Goal: Task Accomplishment & Management: Manage account settings

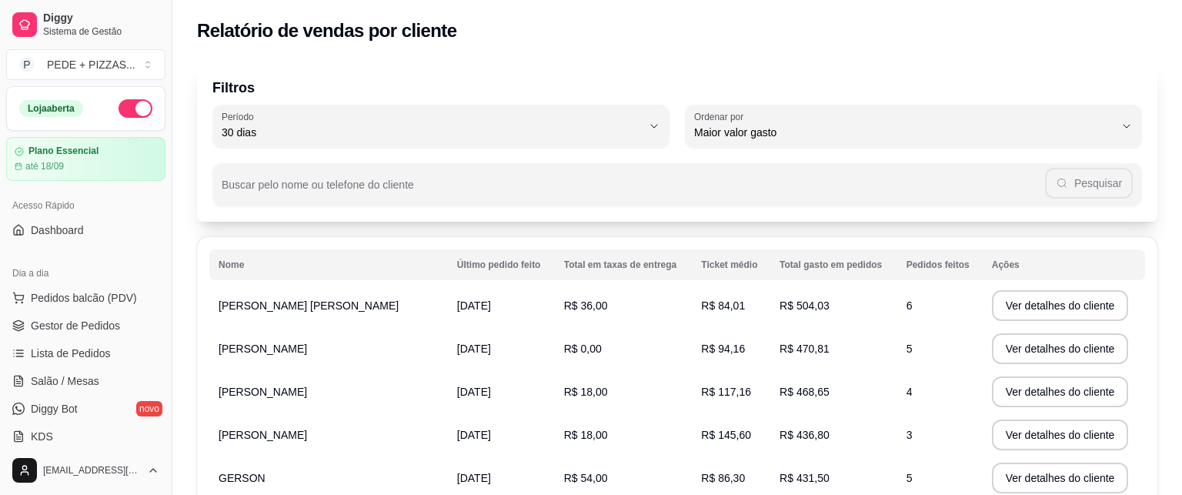
select select "30"
select select "HIGHEST_TOTAL_SPENT_WITH_ORDERS"
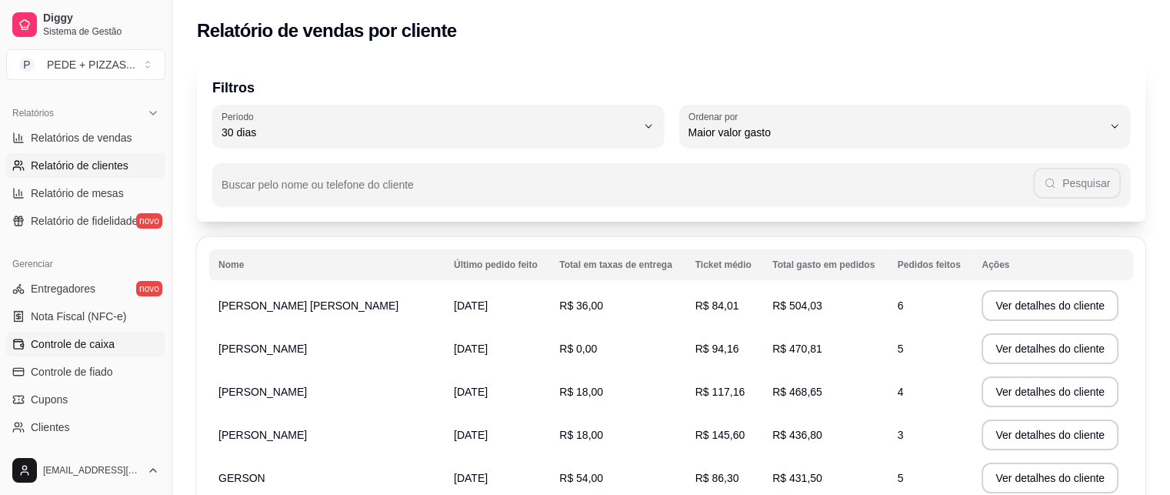
scroll to position [538, 0]
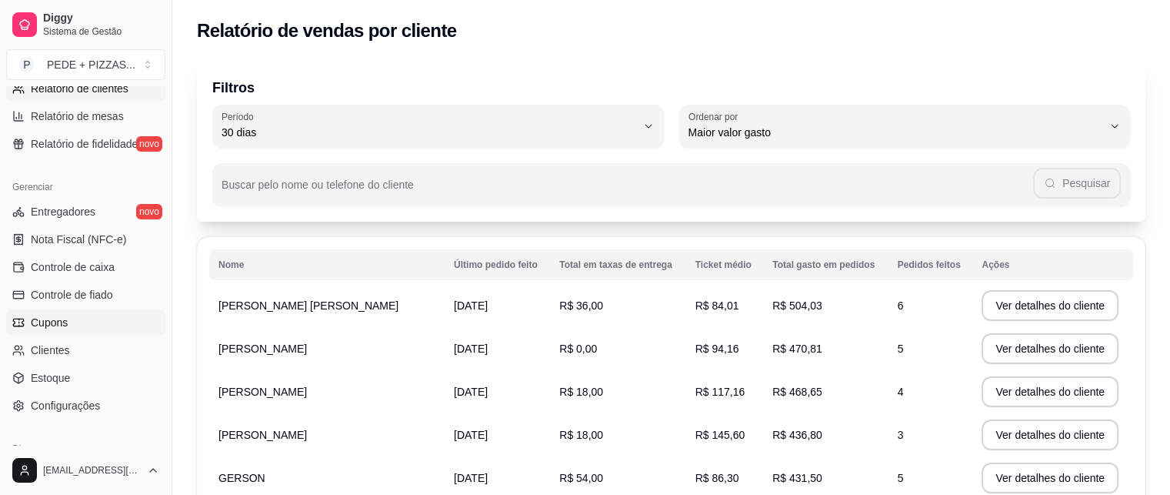
click at [80, 332] on link "Cupons" at bounding box center [85, 322] width 159 height 25
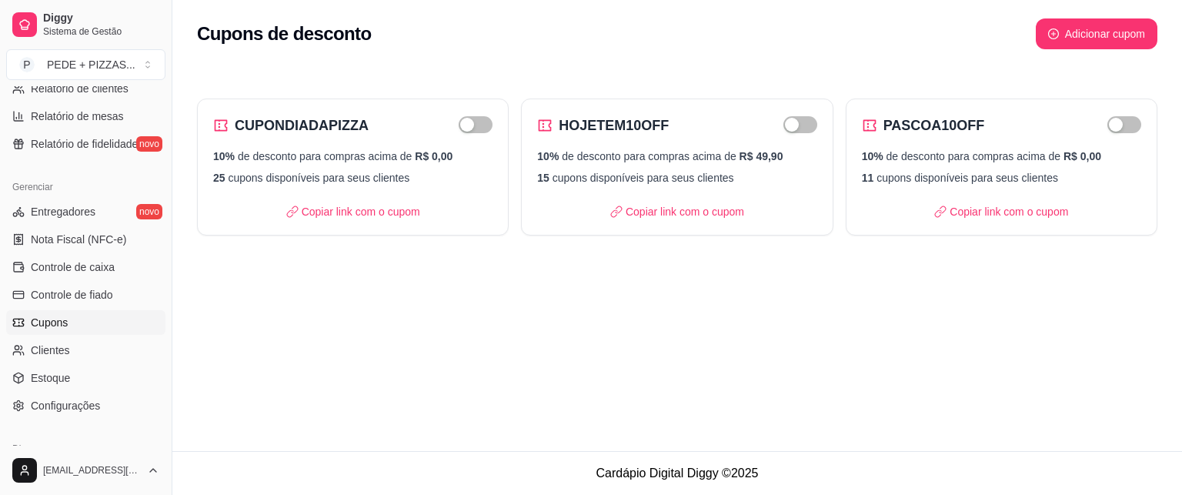
drag, startPoint x: 468, startPoint y: 362, endPoint x: 993, endPoint y: 395, distance: 526.4
click at [993, 395] on div "Cupons de desconto Adicionar cupom CUPONDIADAPIZZA 10% de desconto para compras…" at bounding box center [676, 225] width 1009 height 451
click at [85, 347] on link "Clientes" at bounding box center [85, 350] width 159 height 25
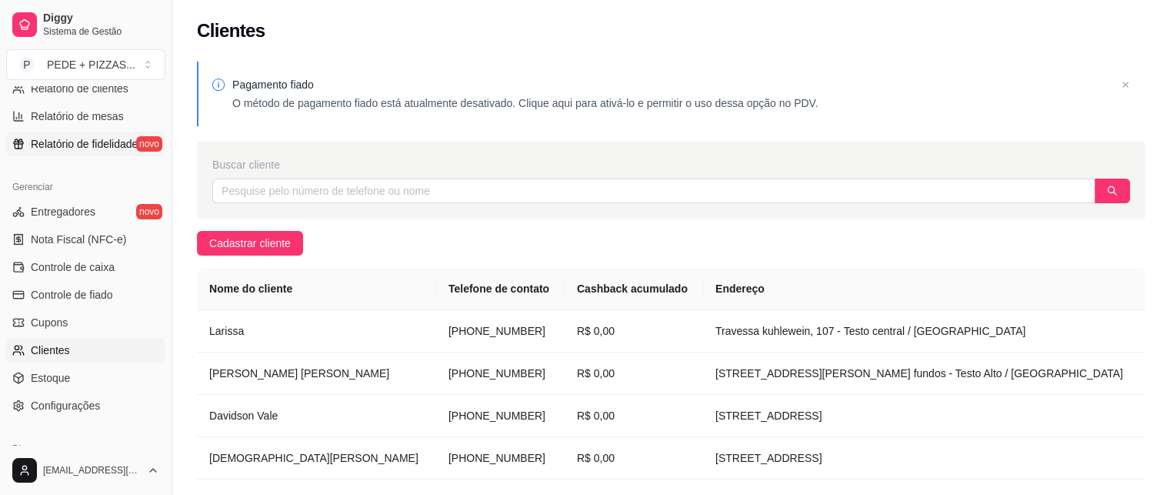
click at [85, 142] on span "Relatório de fidelidade" at bounding box center [84, 143] width 107 height 15
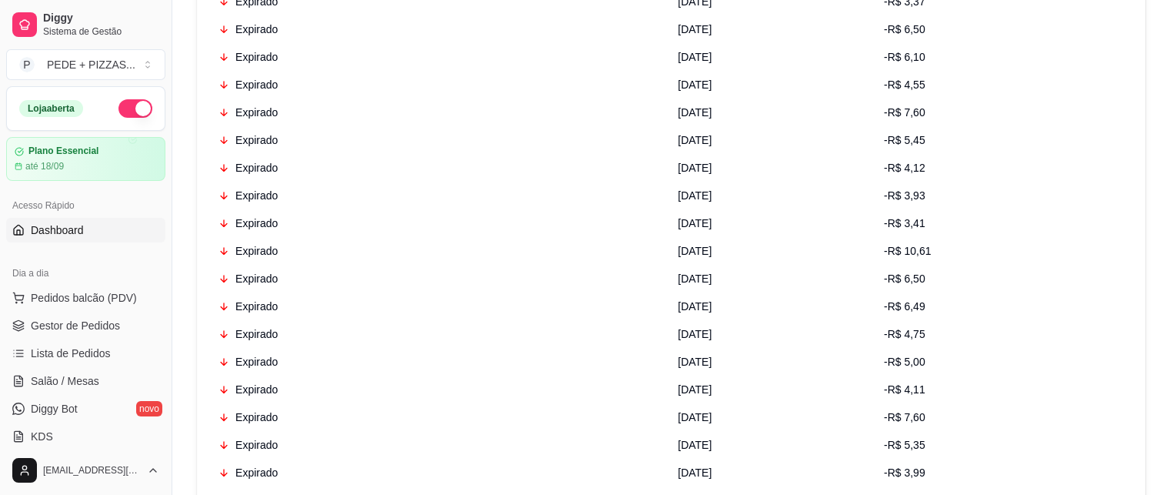
click at [102, 224] on link "Dashboard" at bounding box center [85, 230] width 159 height 25
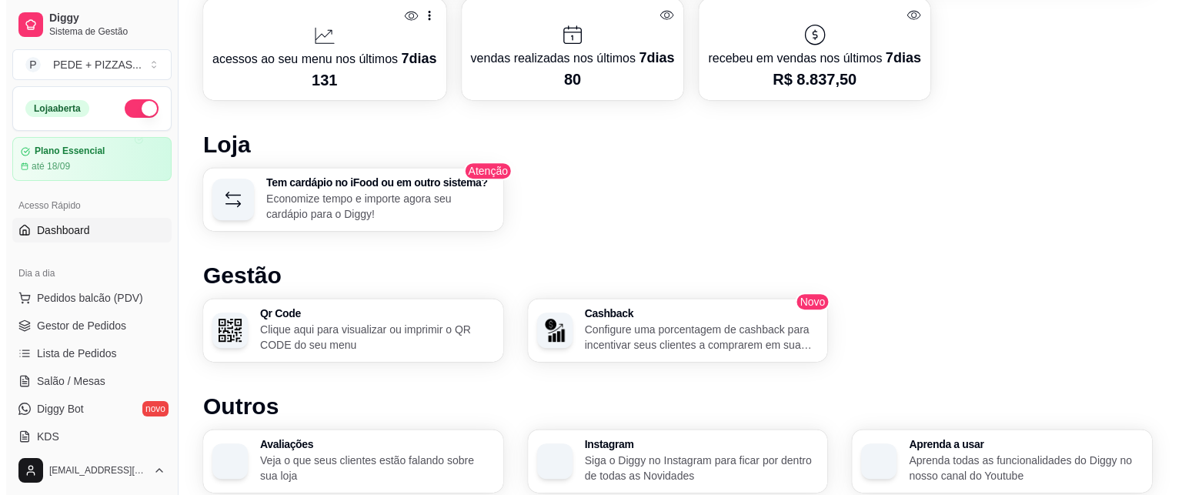
scroll to position [769, 0]
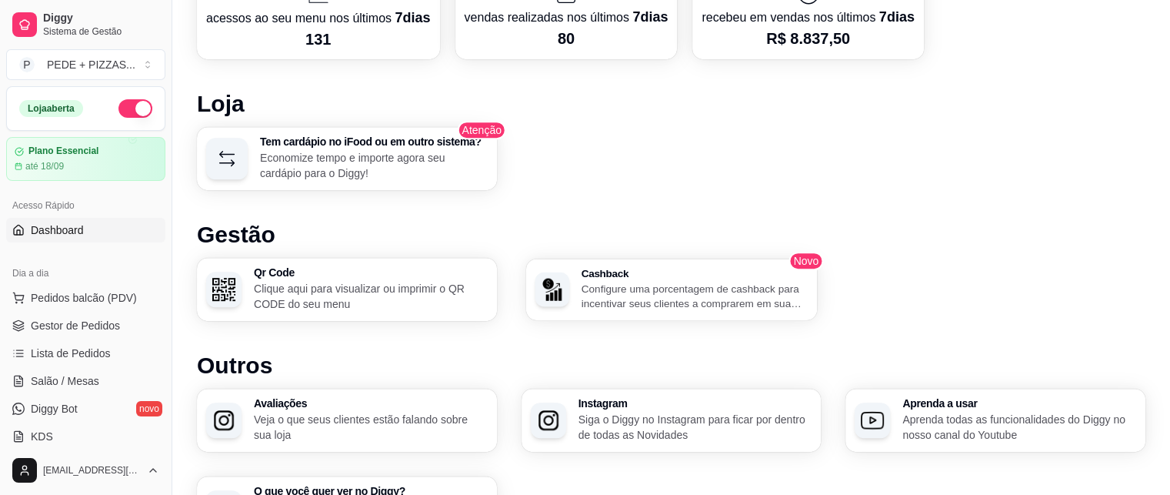
click at [678, 288] on p "Configure uma porcentagem de cashback para incentivar seus clientes a comprarem…" at bounding box center [694, 296] width 227 height 30
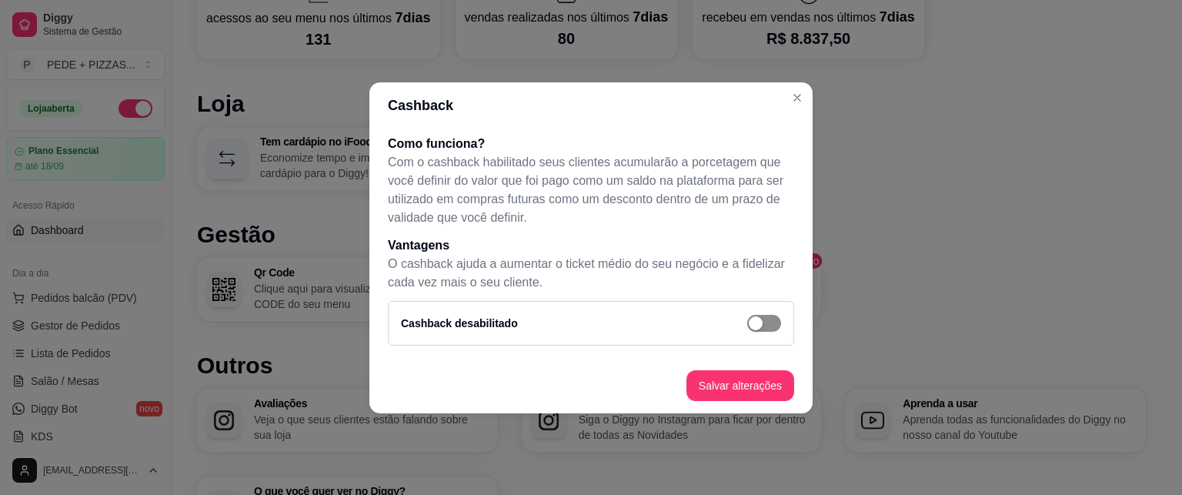
click at [763, 329] on span "button" at bounding box center [764, 323] width 34 height 17
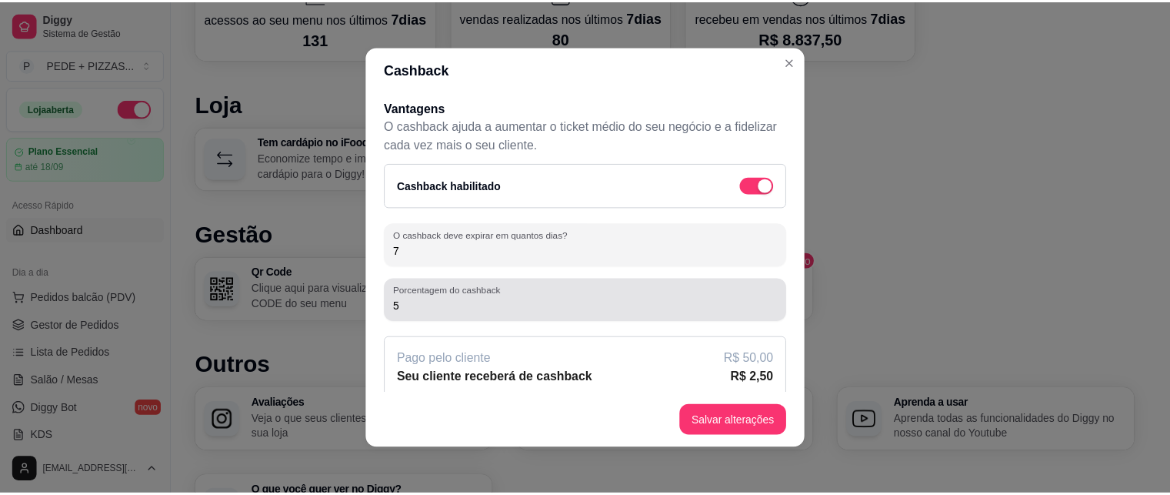
scroll to position [114, 0]
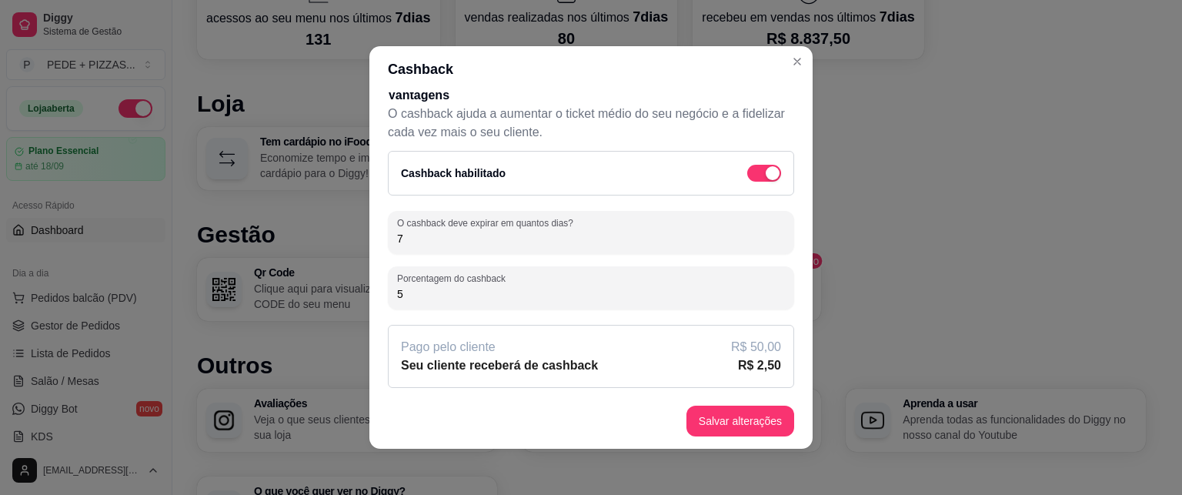
click at [398, 292] on input "5" at bounding box center [591, 293] width 388 height 15
type input "3"
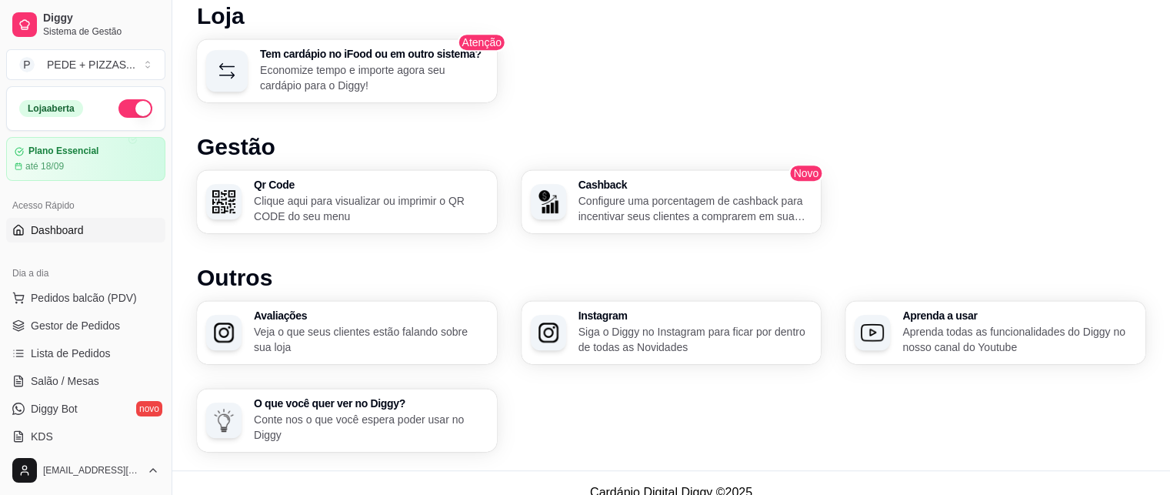
scroll to position [874, 0]
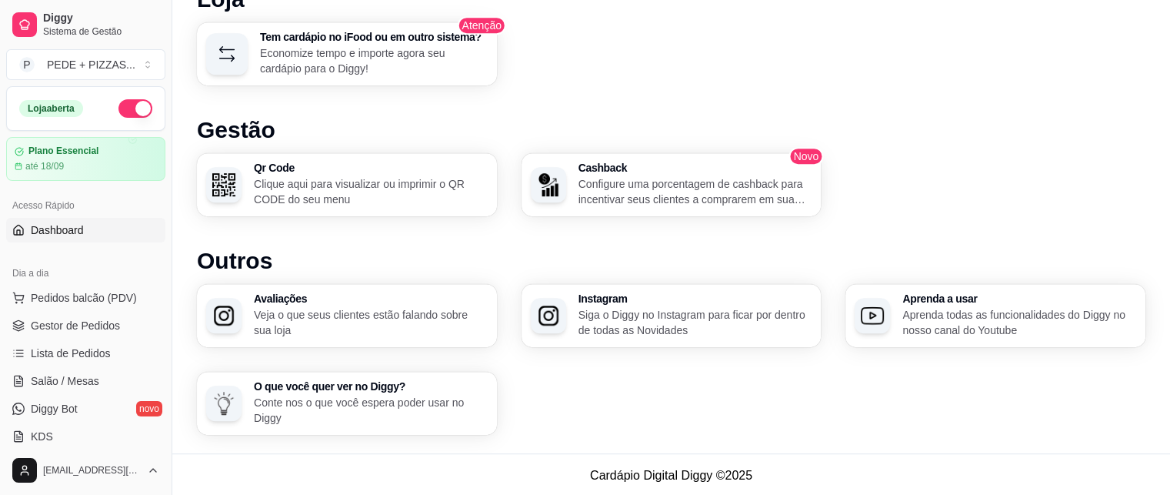
click at [385, 168] on h3 "Qr Code" at bounding box center [371, 167] width 234 height 11
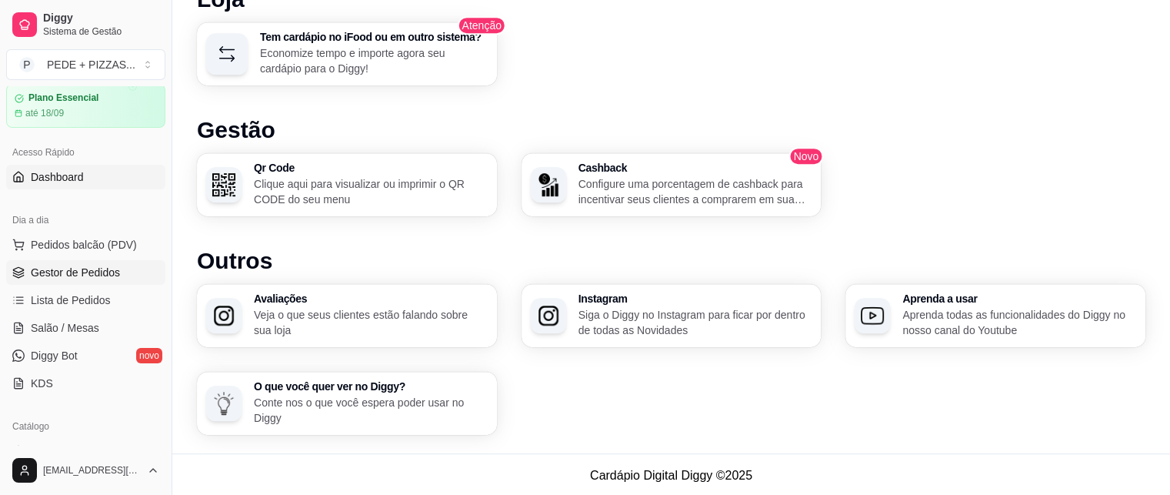
scroll to position [77, 0]
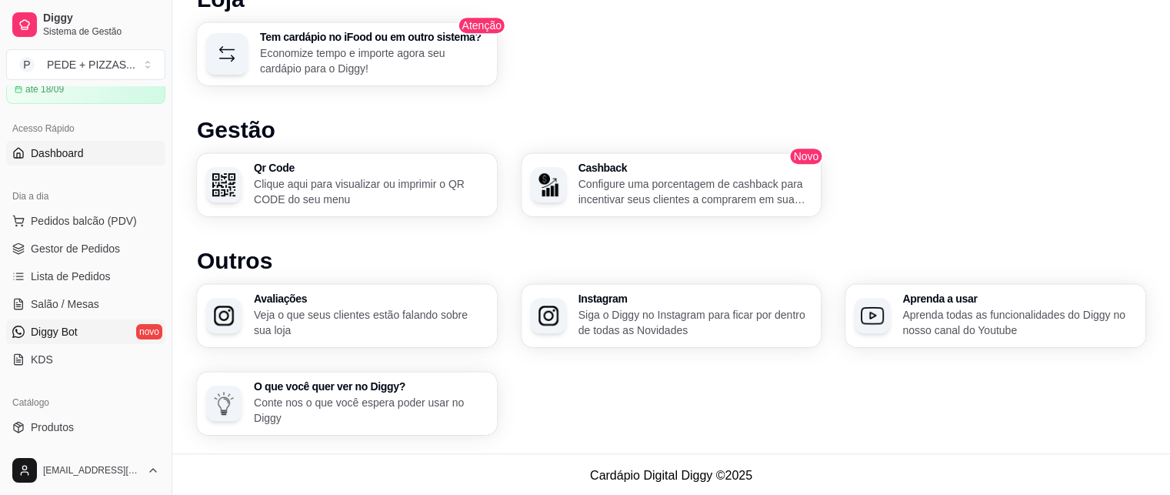
click at [81, 337] on link "Diggy Bot novo" at bounding box center [85, 331] width 159 height 25
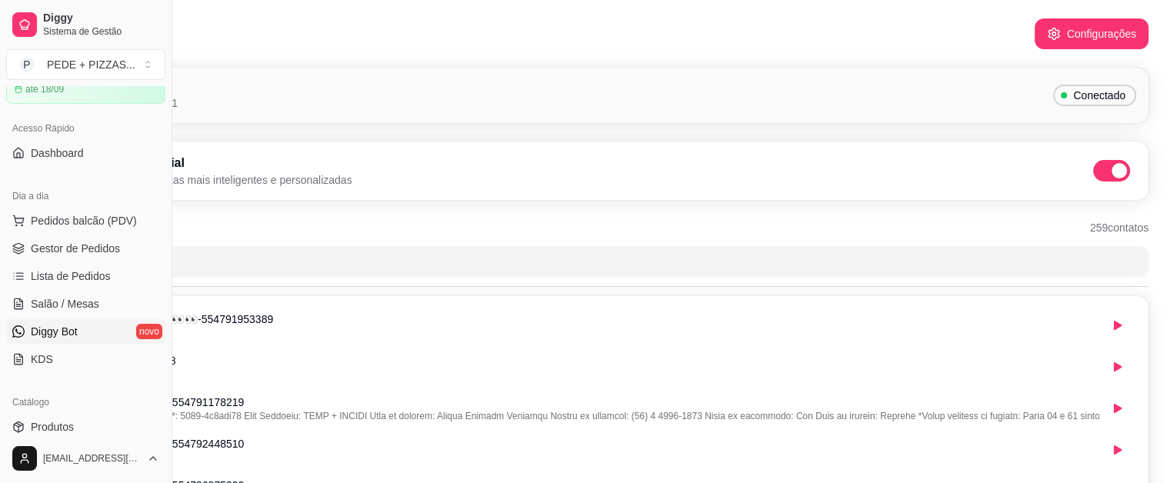
scroll to position [0, 172]
click at [1080, 30] on button "Configurações" at bounding box center [1088, 34] width 111 height 30
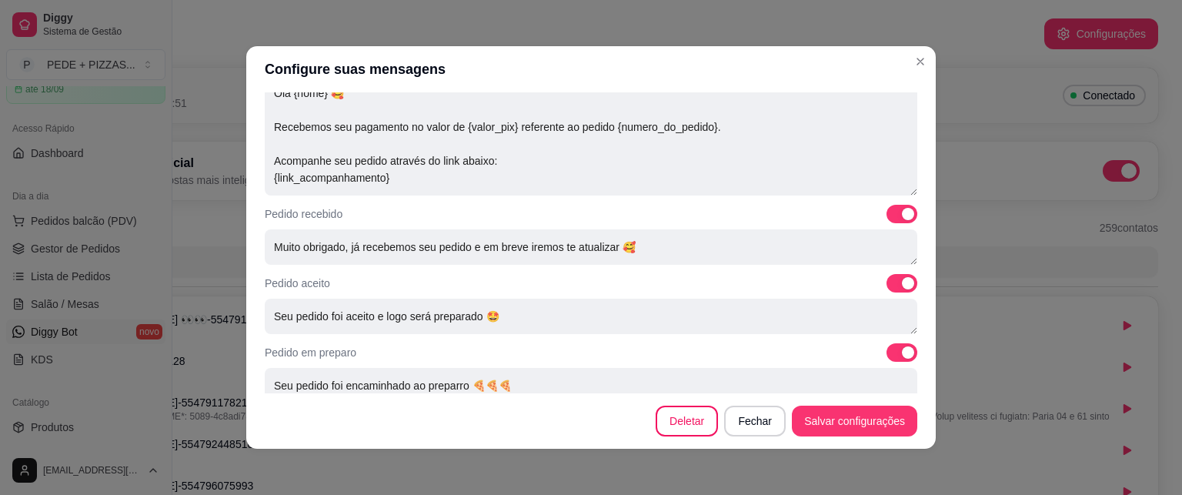
scroll to position [538, 0]
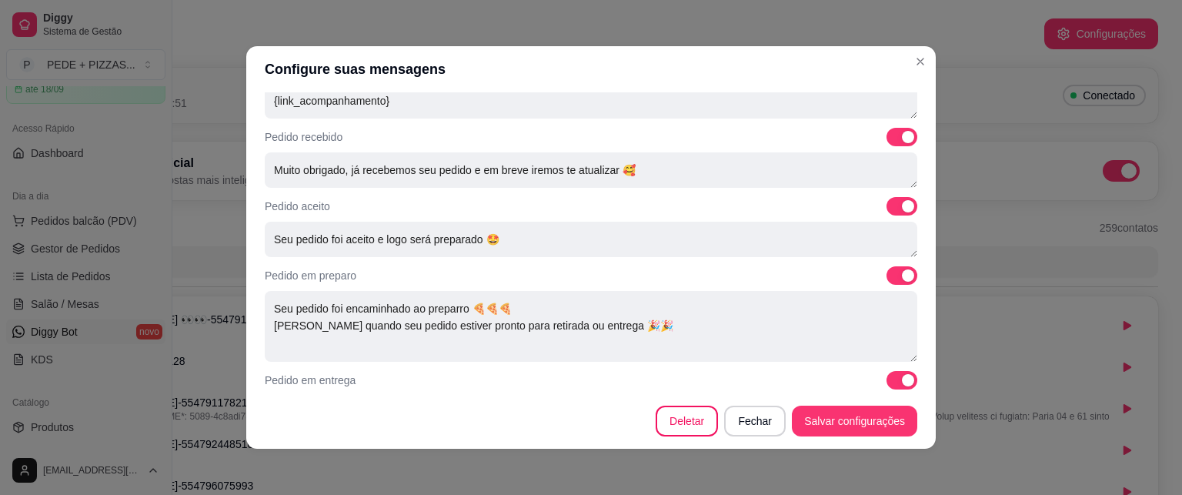
drag, startPoint x: 898, startPoint y: 325, endPoint x: 902, endPoint y: 353, distance: 28.1
click at [908, 358] on div "Mensagens automáticas Personalize as mensagens que o robô enviará aos seus clie…" at bounding box center [590, 242] width 689 height 301
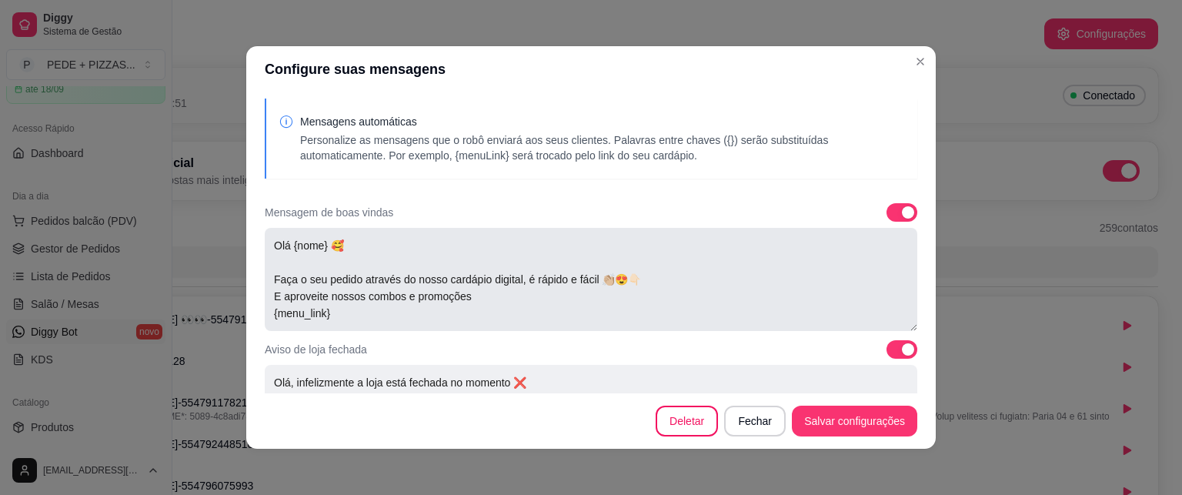
scroll to position [34, 0]
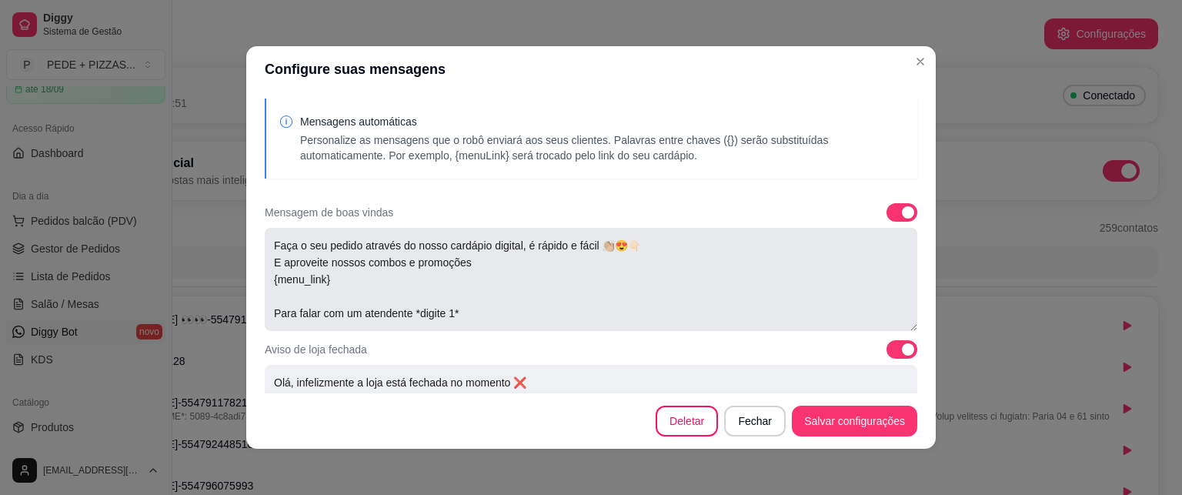
click at [412, 314] on textarea "Olá {nome} 🥰 Faça o seu pedido através do nosso cardápio digital, é rápido e fá…" at bounding box center [591, 279] width 652 height 103
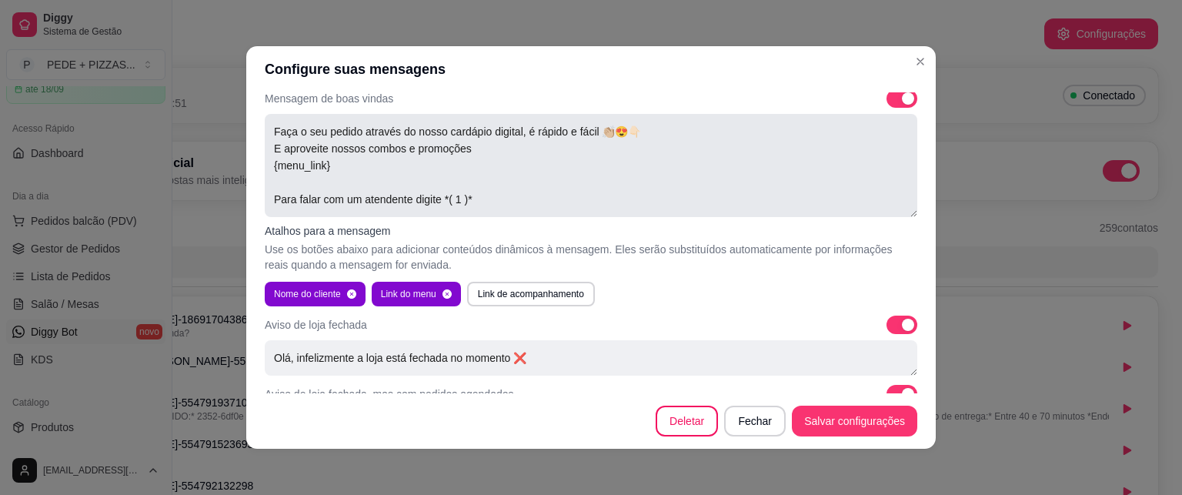
scroll to position [154, 0]
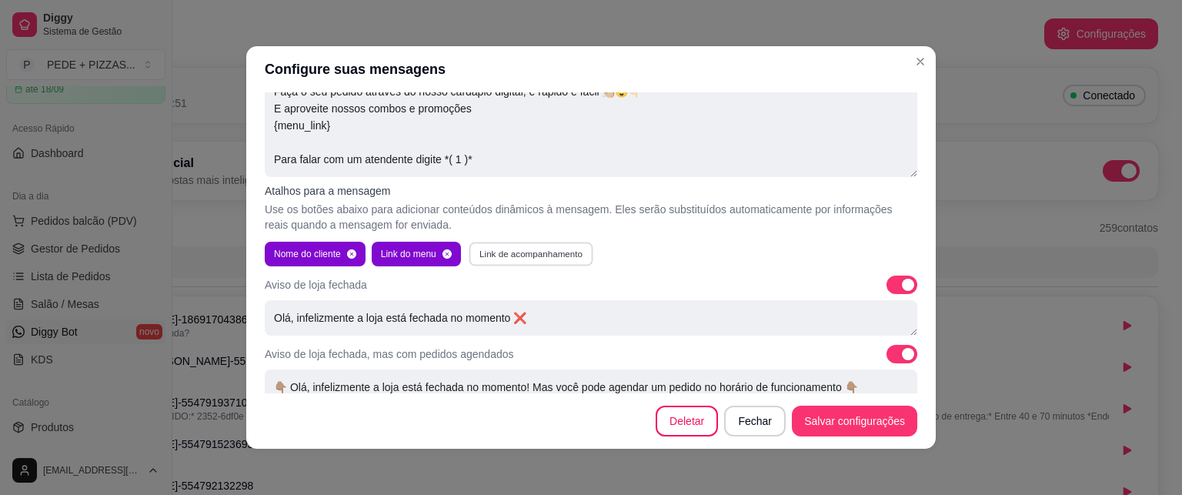
click at [567, 257] on button "Link de acompanhamento" at bounding box center [530, 254] width 124 height 24
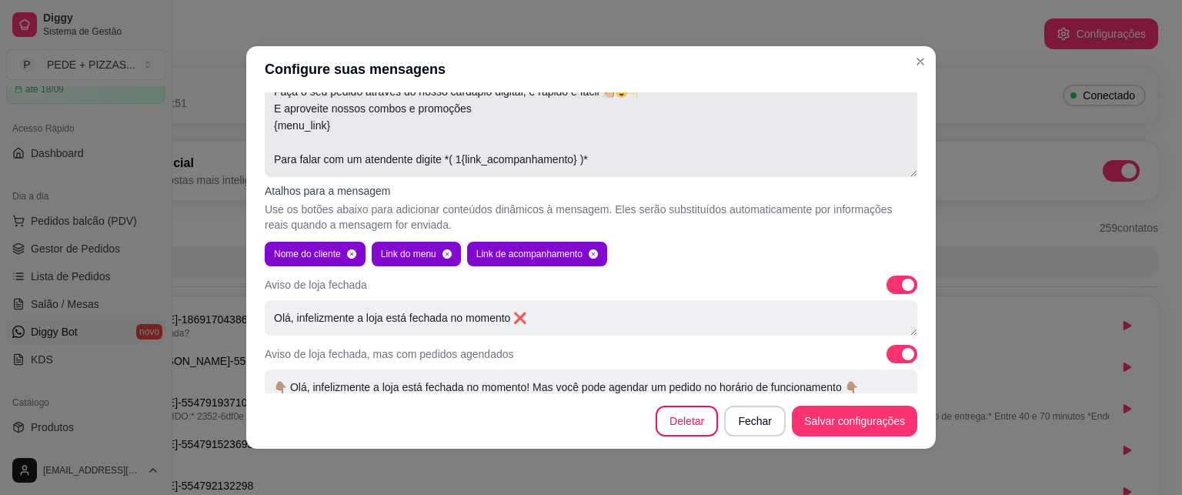
click at [568, 159] on textarea "Olá {nome} 🥰 Faça o seu pedido através do nosso cardápio digital, é rápido e fá…" at bounding box center [591, 125] width 652 height 103
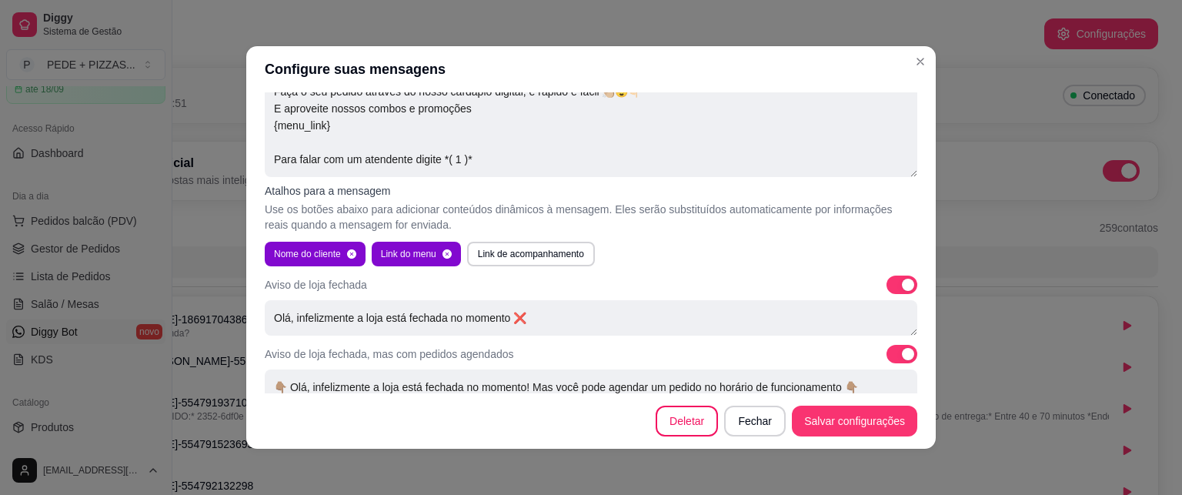
type textarea "Olá {nome} 🥰 Faça o seu pedido através do nosso cardápio digital, é rápido e fá…"
click at [695, 267] on div "Mensagens automáticas Personalize as mensagens que o robô enviará aos seus clie…" at bounding box center [590, 242] width 689 height 301
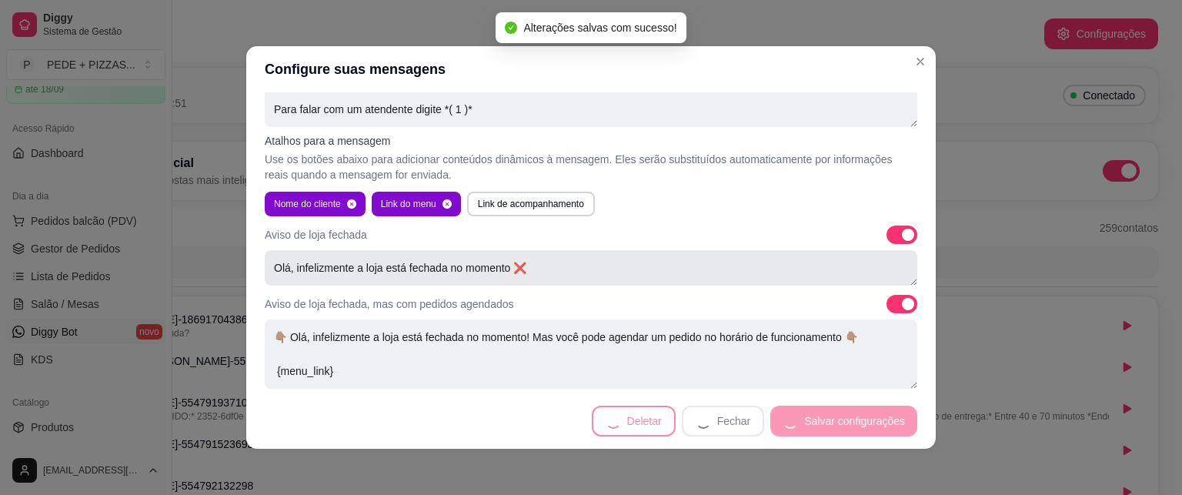
scroll to position [231, 0]
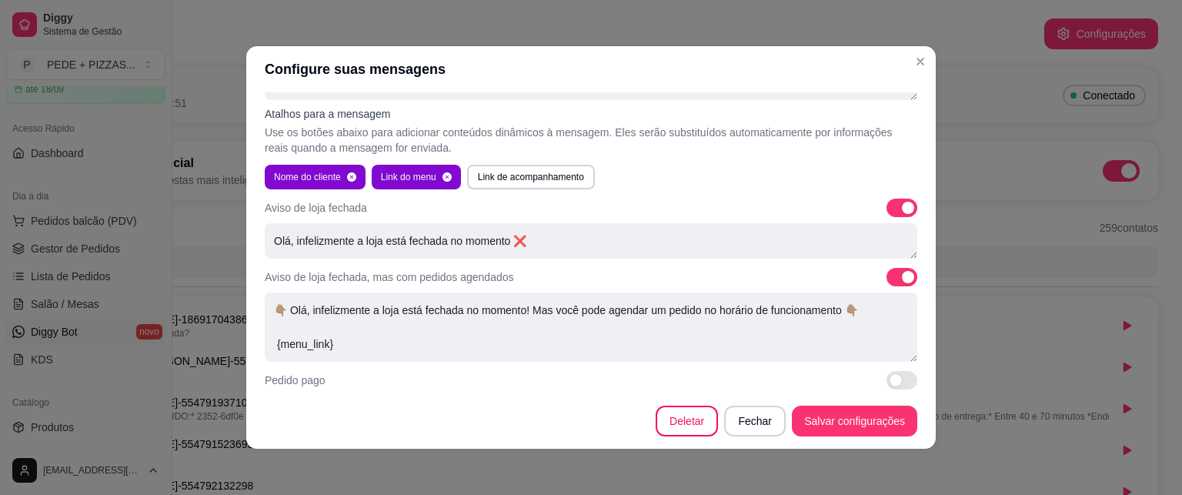
drag, startPoint x: 667, startPoint y: 177, endPoint x: 653, endPoint y: 175, distance: 13.9
click at [653, 175] on div "Nome do cliente Link do menu Link de acompanhamento" at bounding box center [591, 177] width 652 height 25
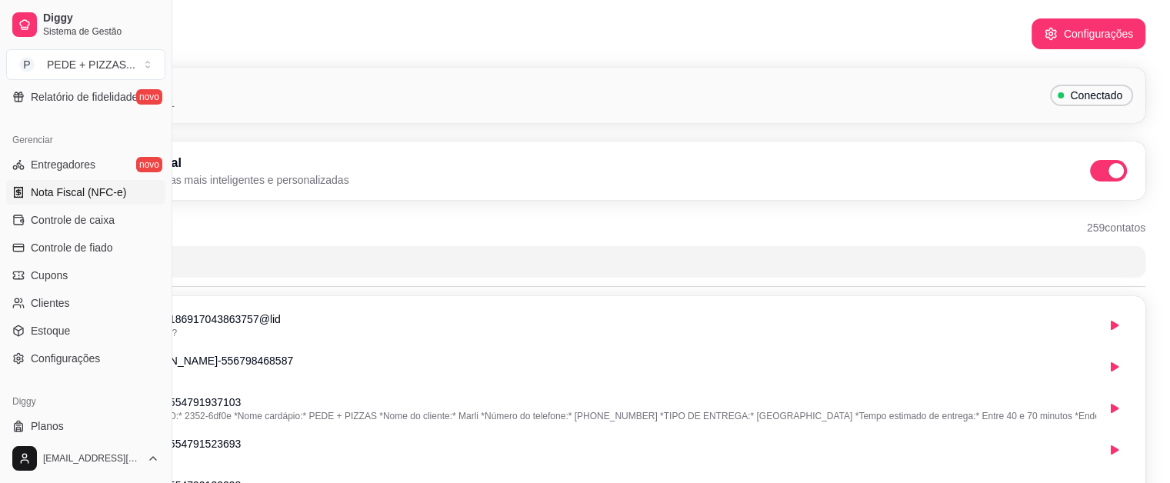
scroll to position [612, 0]
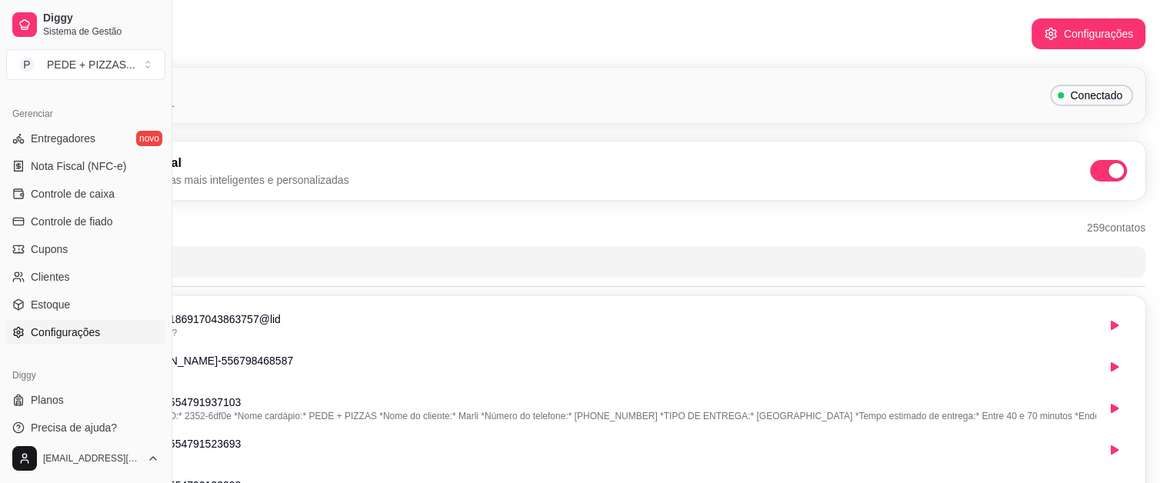
click at [73, 335] on span "Configurações" at bounding box center [65, 332] width 69 height 15
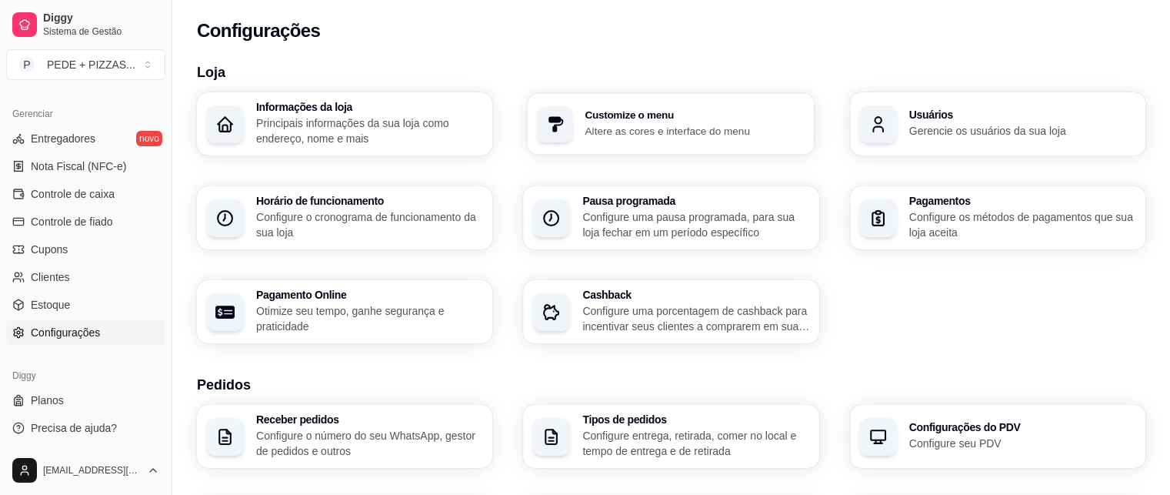
click at [646, 145] on div "Customize o menu Altere as cores e interface do menu" at bounding box center [671, 124] width 287 height 62
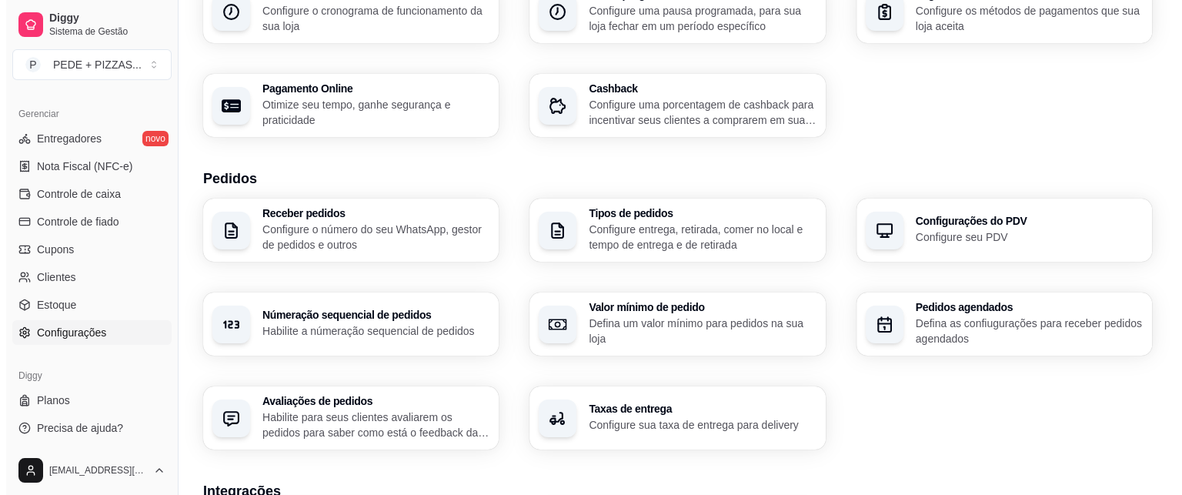
scroll to position [231, 0]
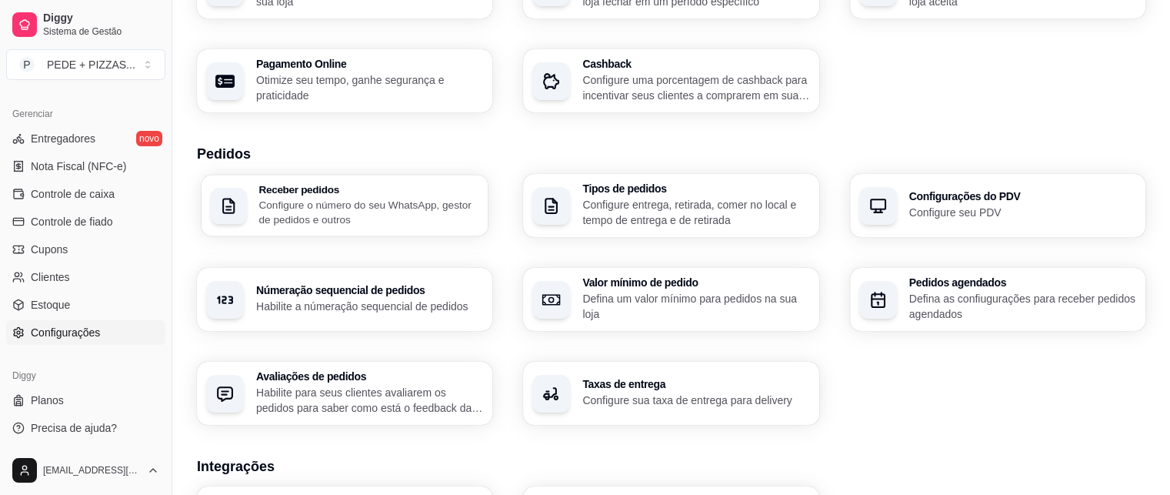
click at [362, 218] on p "Configure o número do seu WhatsApp, gestor de pedidos e outros" at bounding box center [368, 212] width 220 height 30
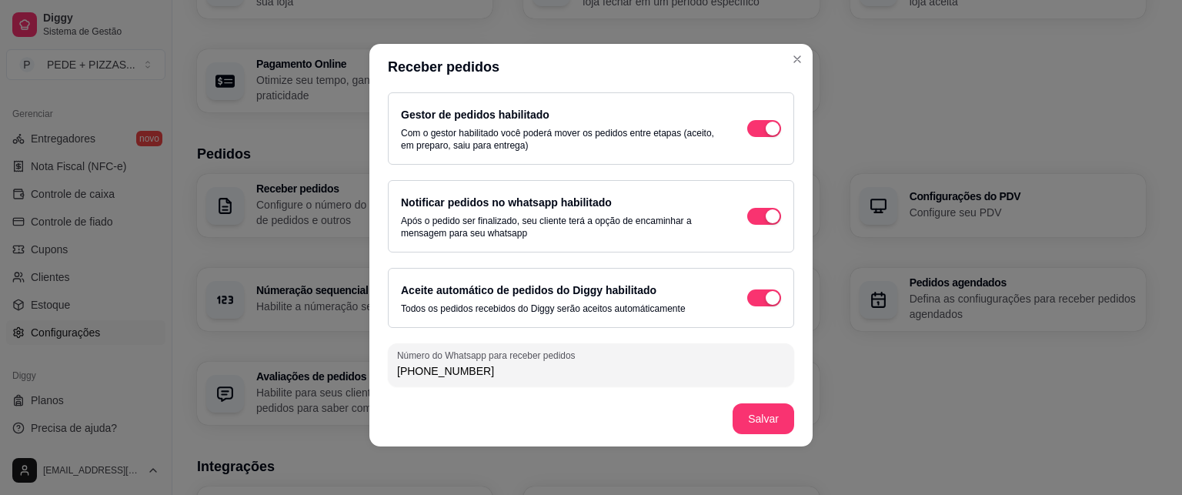
scroll to position [3, 0]
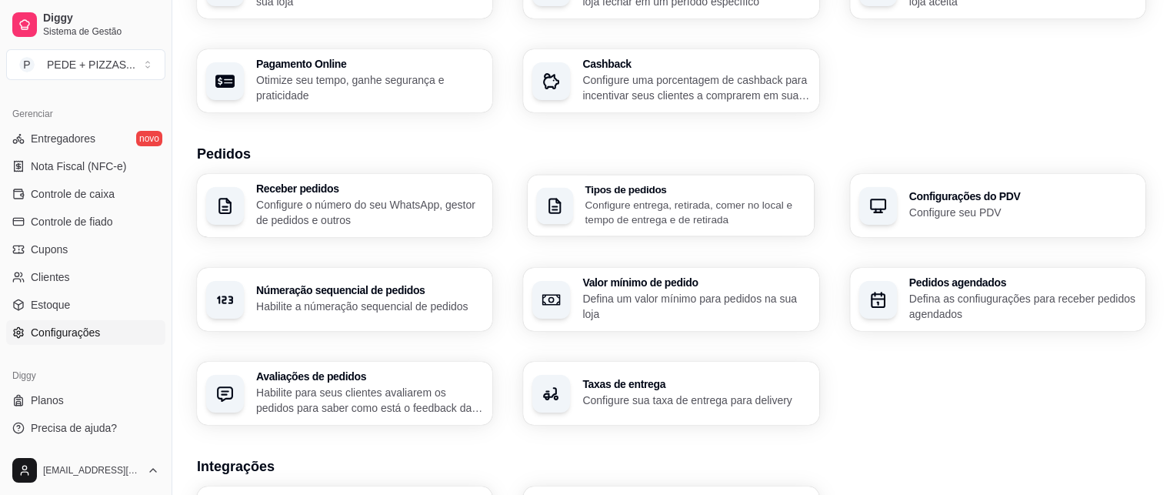
click at [680, 204] on p "Configure entrega, retirada, comer no local e tempo de entrega e de retirada" at bounding box center [695, 212] width 220 height 30
click at [942, 215] on p "Configure seu PDV" at bounding box center [1022, 212] width 227 height 15
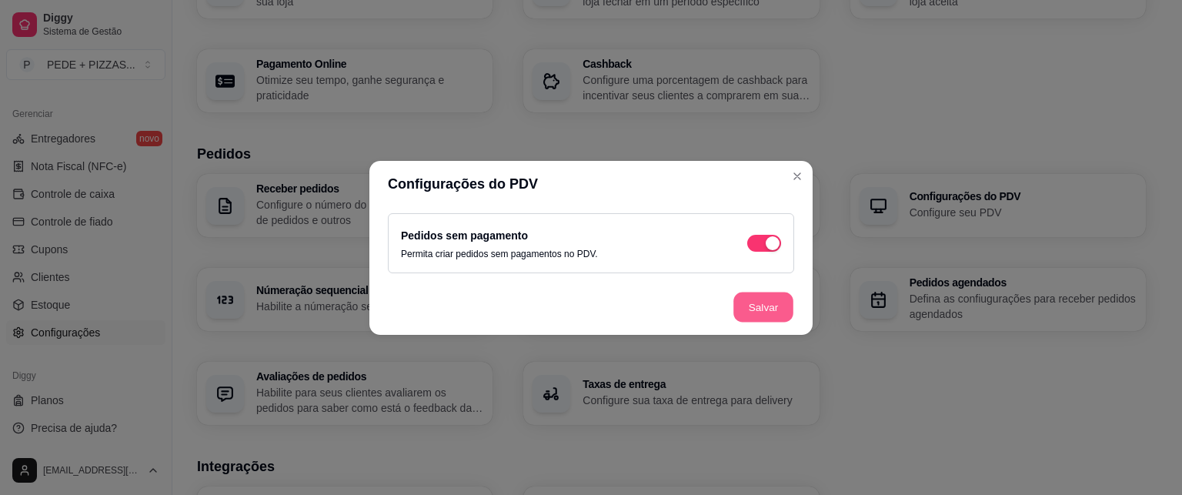
click at [768, 312] on button "Salvar" at bounding box center [763, 307] width 60 height 30
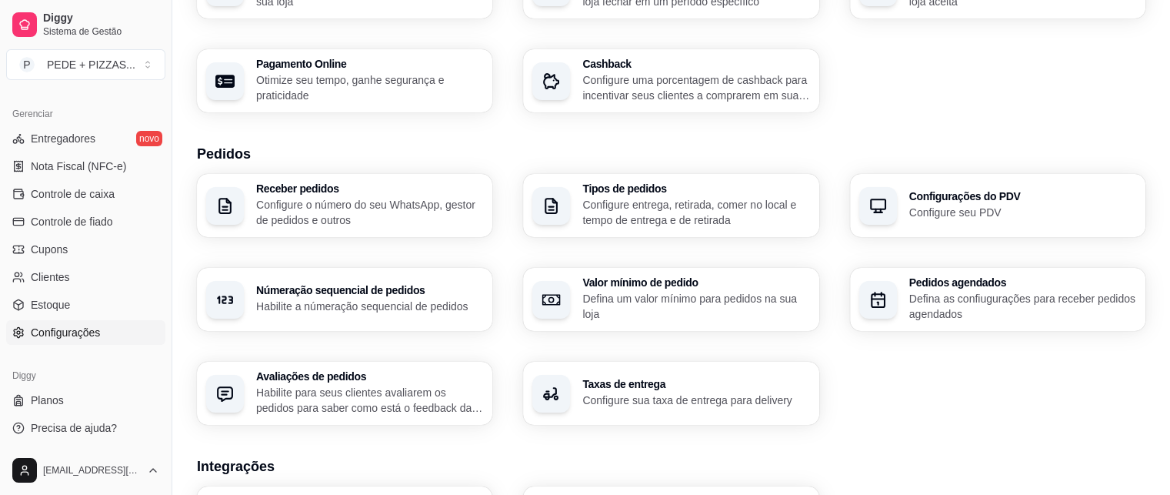
click at [368, 408] on p "Habilite para seus clientes avaliarem os pedidos para saber como está o feedbac…" at bounding box center [369, 400] width 227 height 31
click at [635, 390] on h3 "Taxas de entrega" at bounding box center [695, 384] width 220 height 11
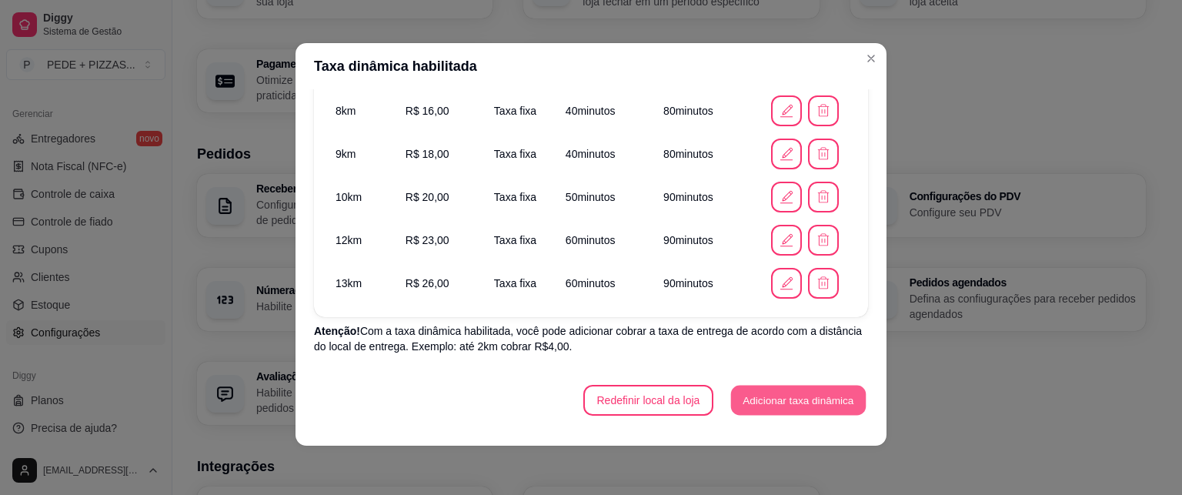
click at [821, 402] on button "Adicionar taxa dinâmica" at bounding box center [798, 400] width 135 height 30
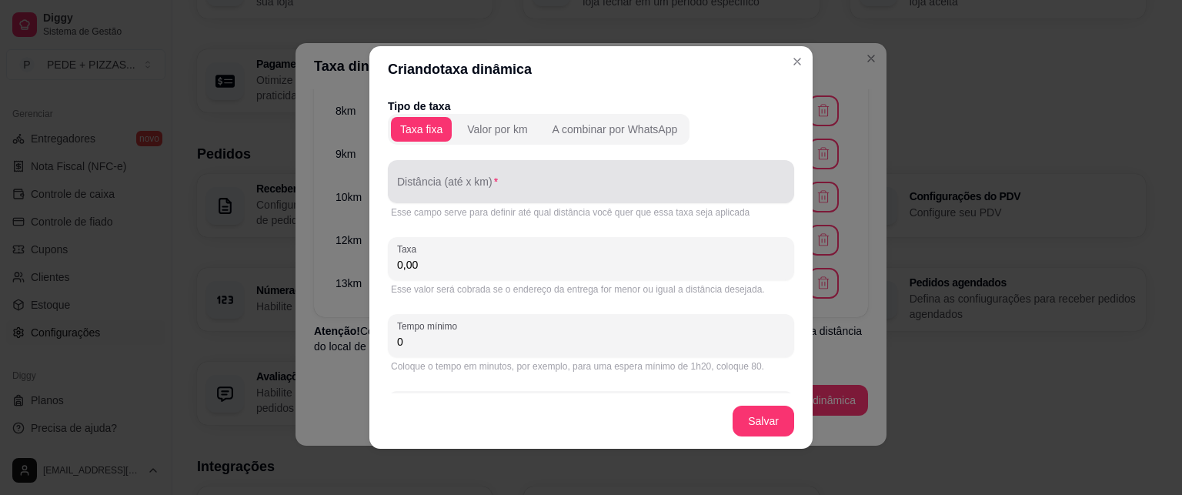
click at [501, 187] on input "Distância (até x km)" at bounding box center [591, 187] width 388 height 15
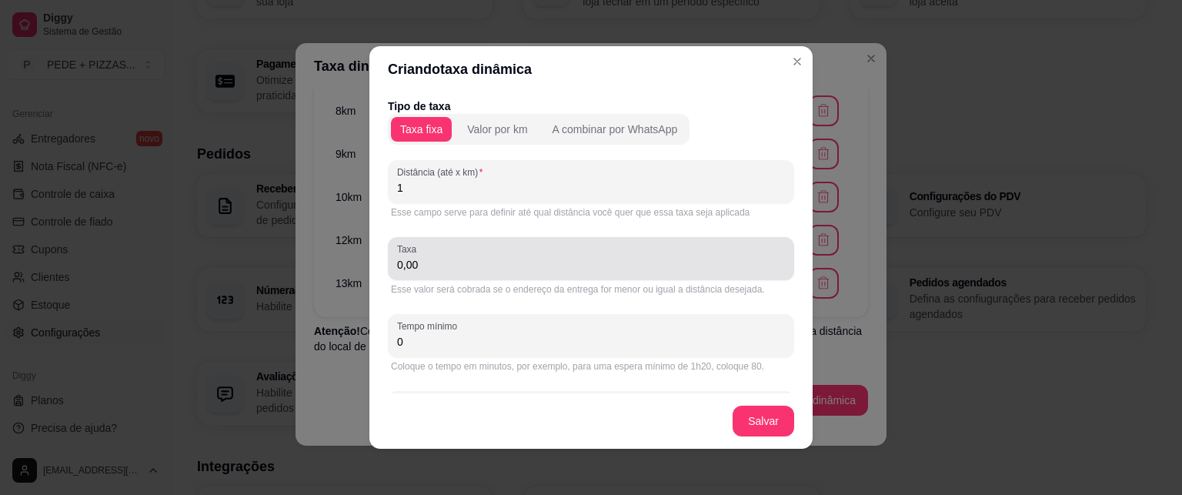
type input "1"
click at [458, 255] on div "0,00" at bounding box center [591, 258] width 388 height 31
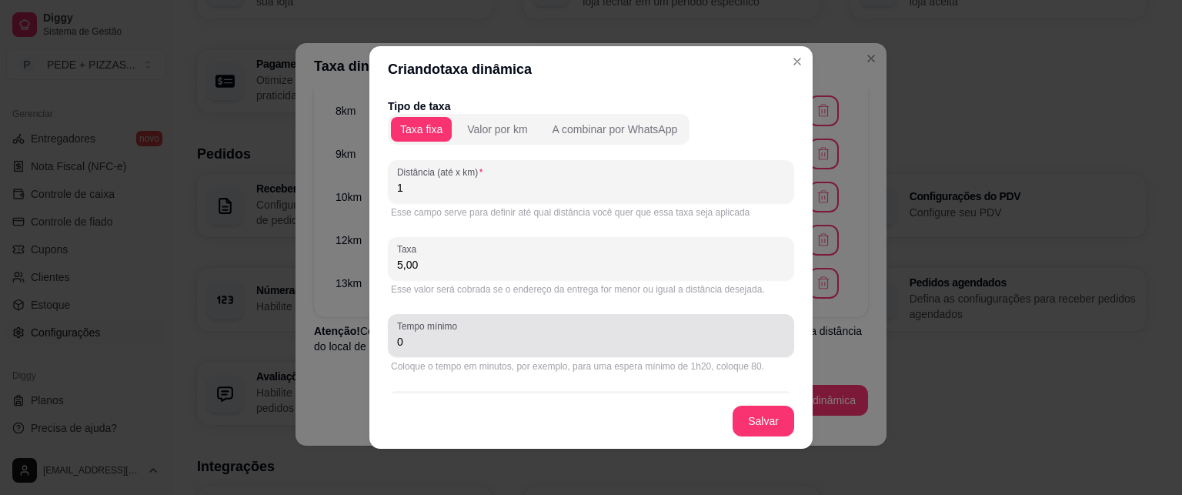
type input "5,00"
click at [498, 352] on div "Tempo mínimo 0" at bounding box center [591, 335] width 406 height 43
click at [502, 348] on div "0" at bounding box center [591, 335] width 388 height 31
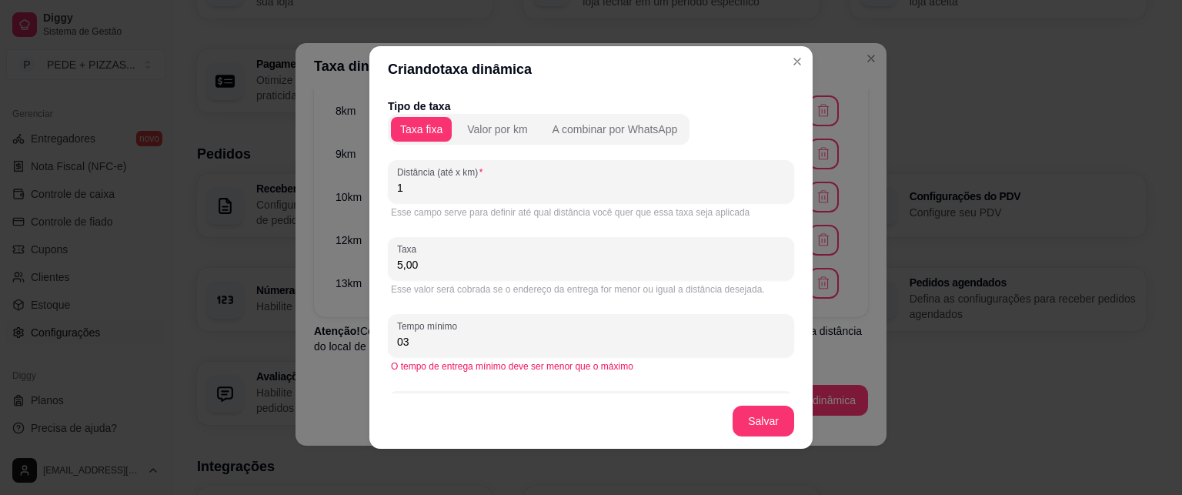
type input "0"
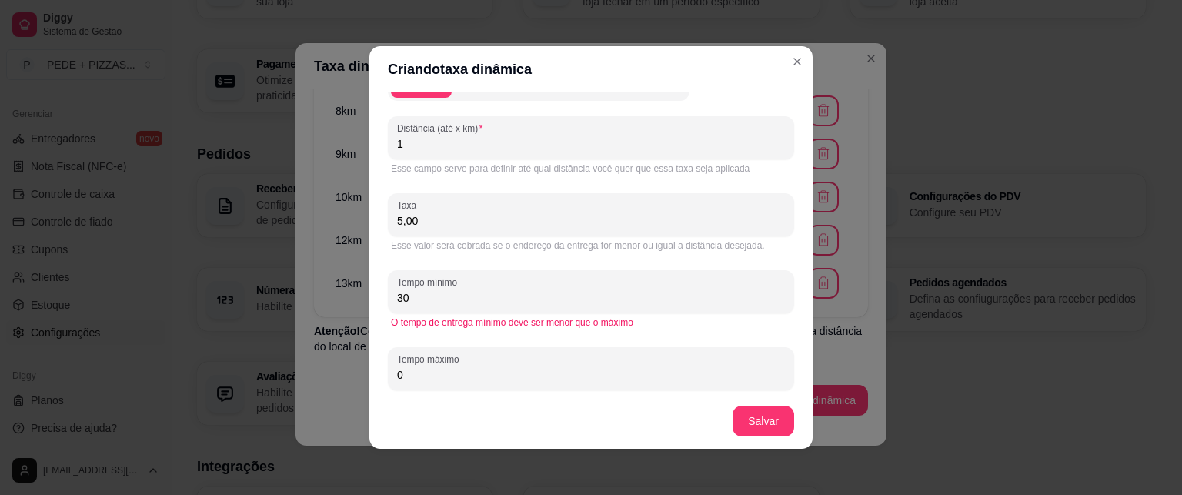
scroll to position [65, 0]
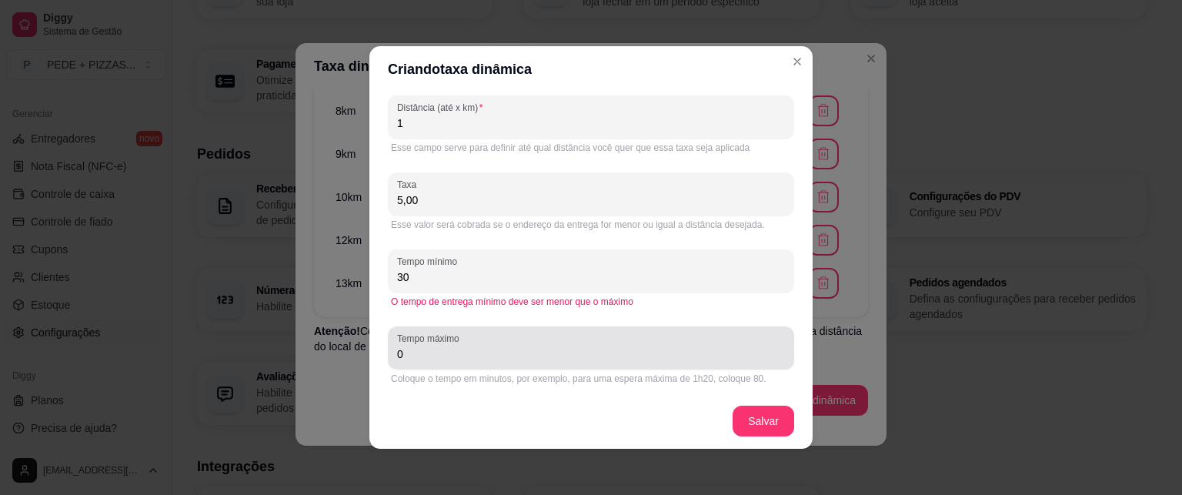
type input "30"
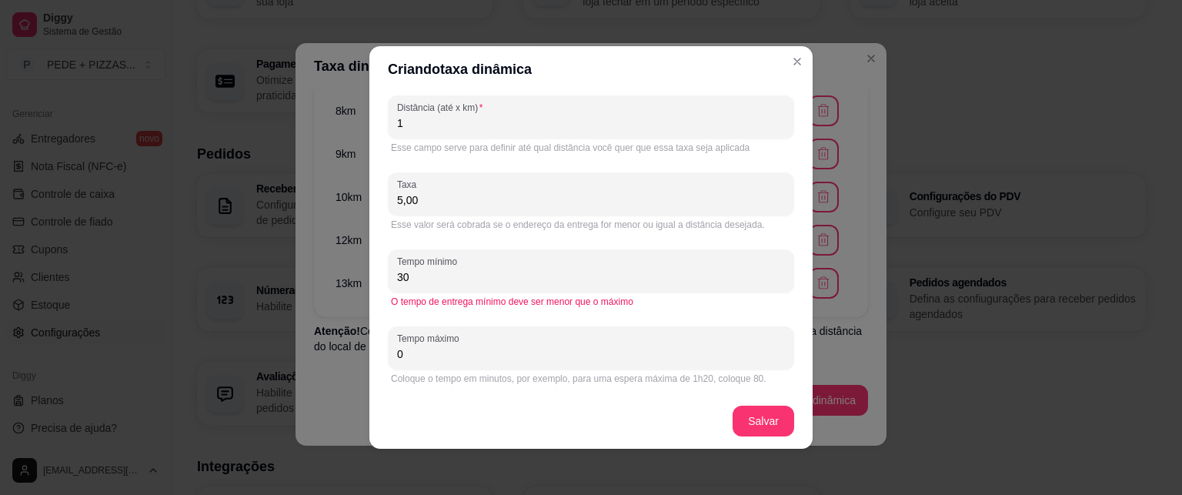
click at [505, 358] on input "0" at bounding box center [591, 353] width 388 height 15
type input "0"
type input "60"
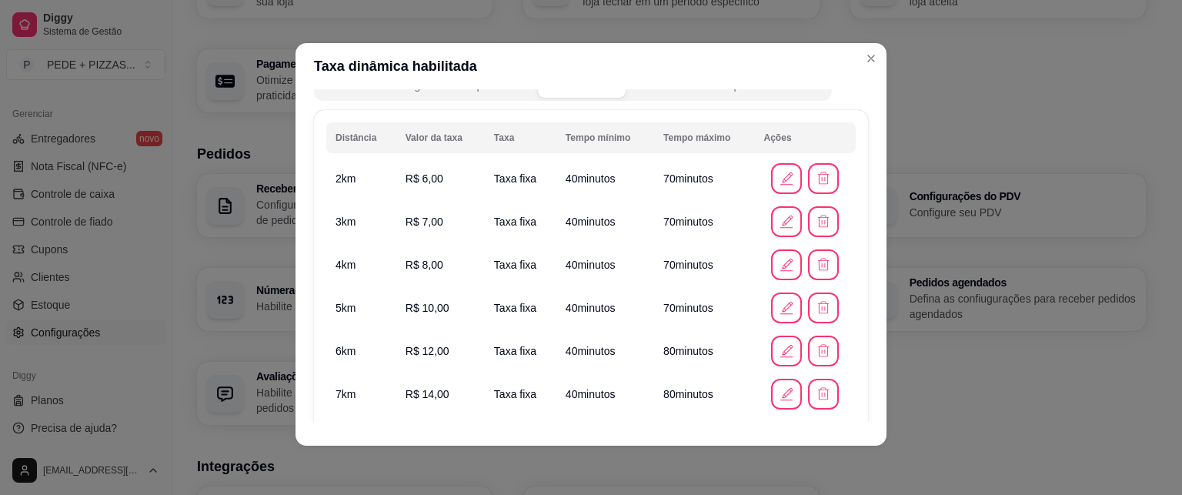
scroll to position [0, 0]
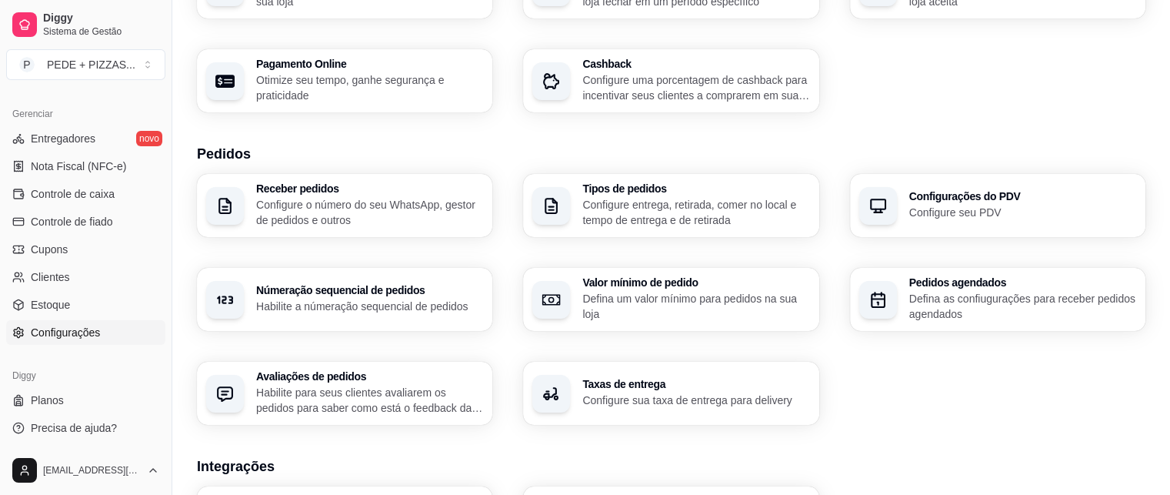
click at [684, 384] on h3 "Taxas de entrega" at bounding box center [695, 383] width 227 height 11
